Goal: Information Seeking & Learning: Learn about a topic

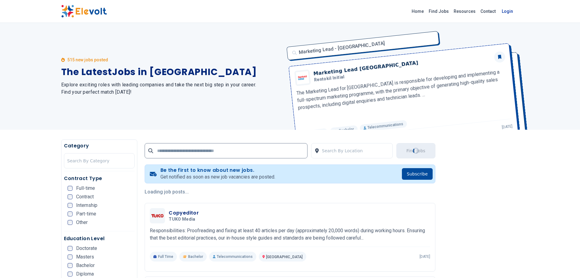
drag, startPoint x: 445, startPoint y: 10, endPoint x: 432, endPoint y: 5, distance: 13.4
click at [444, 10] on link "Find Jobs" at bounding box center [439, 11] width 25 height 10
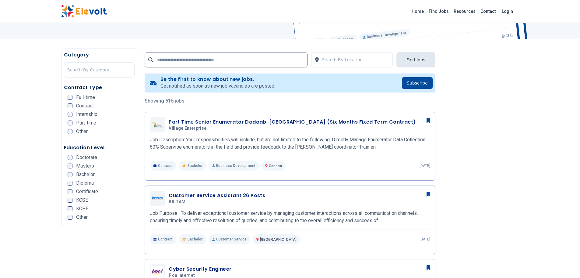
scroll to position [91, 0]
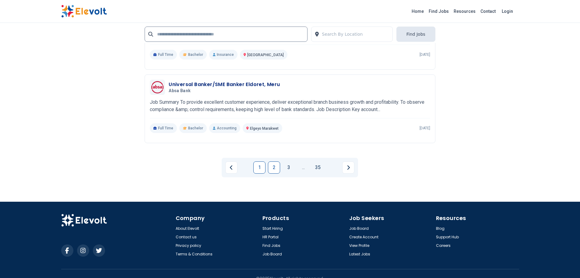
click at [270, 161] on link "2" at bounding box center [274, 167] width 12 height 12
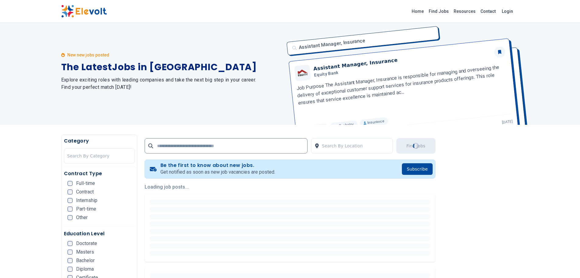
scroll to position [0, 0]
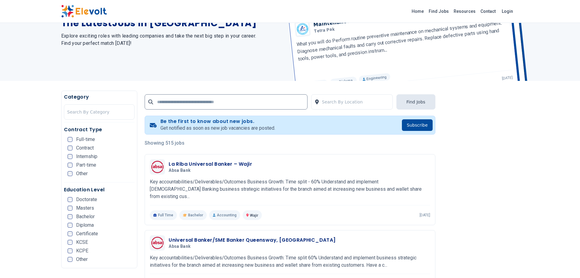
scroll to position [61, 0]
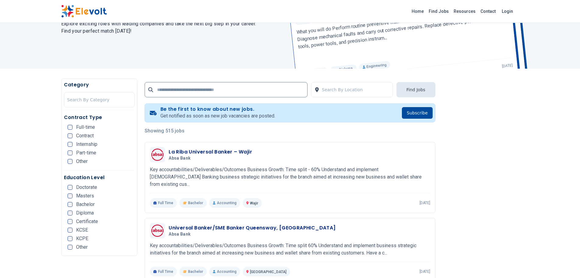
click at [274, 97] on div "Search By Location Find Jobs" at bounding box center [290, 88] width 291 height 20
click at [268, 88] on input "text" at bounding box center [226, 89] width 163 height 15
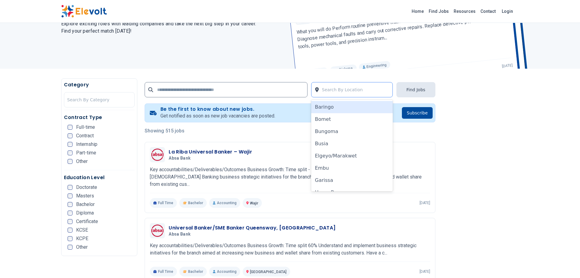
click at [344, 97] on div "Search By Location" at bounding box center [356, 89] width 74 height 15
click at [424, 131] on p "Showing 515 jobs" at bounding box center [290, 130] width 291 height 7
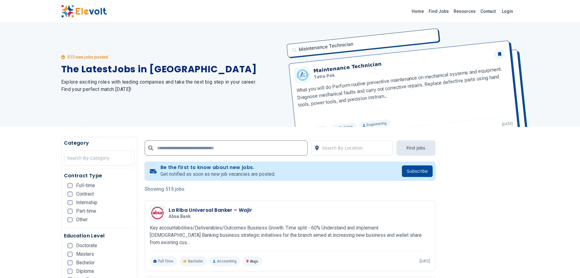
scroll to position [0, 0]
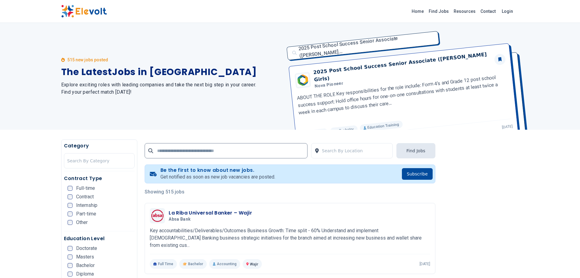
click at [502, 128] on div "2025 Post School Success Senior Associate (Tatu Gi... 2025 Post School Success …" at bounding box center [401, 76] width 236 height 107
click at [423, 14] on link "Home" at bounding box center [418, 11] width 17 height 10
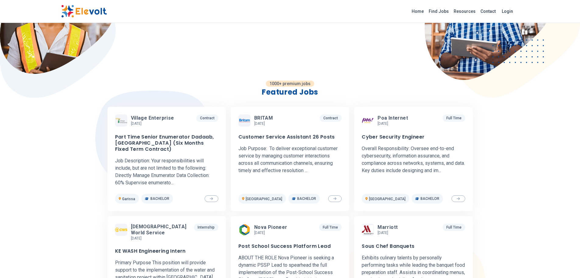
scroll to position [213, 0]
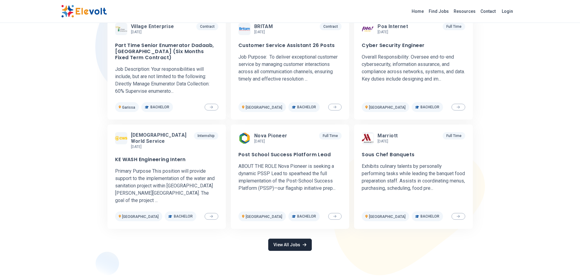
click at [283, 238] on link "View All Jobs" at bounding box center [289, 244] width 43 height 12
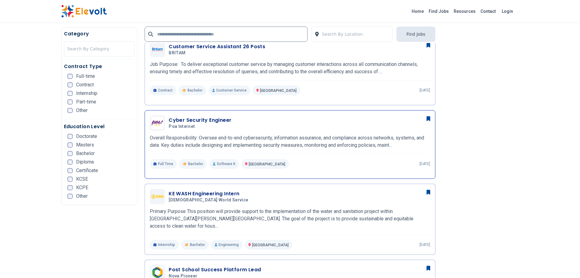
scroll to position [244, 0]
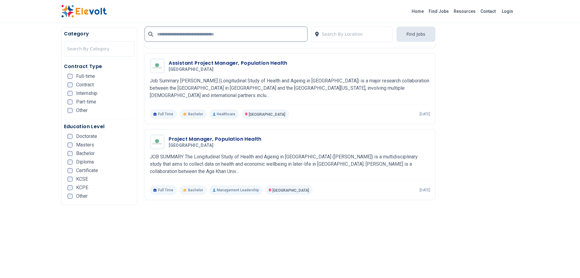
scroll to position [670, 0]
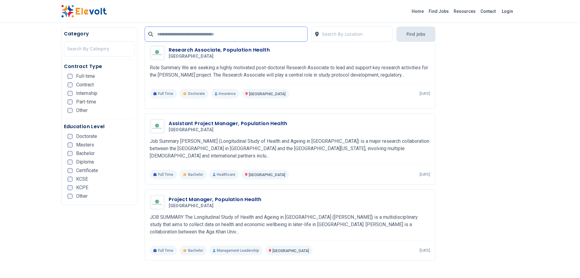
click at [193, 30] on input "text" at bounding box center [226, 34] width 163 height 15
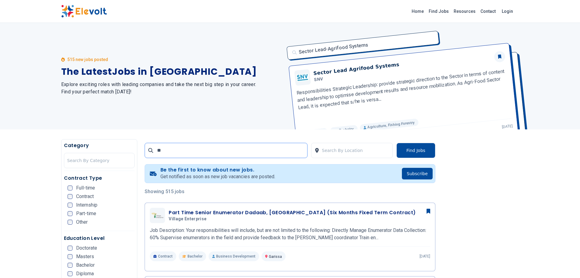
scroll to position [0, 0]
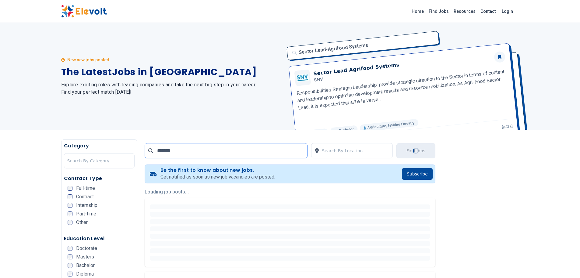
type input "********"
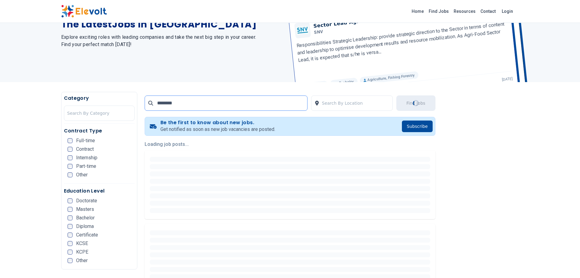
scroll to position [61, 0]
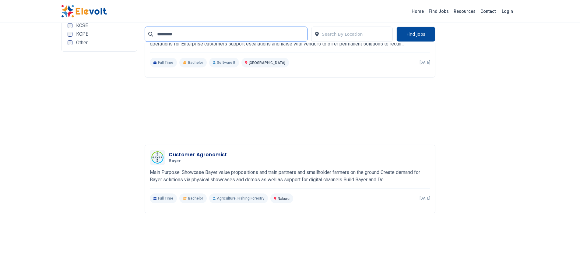
scroll to position [305, 0]
